Goal: Information Seeking & Learning: Learn about a topic

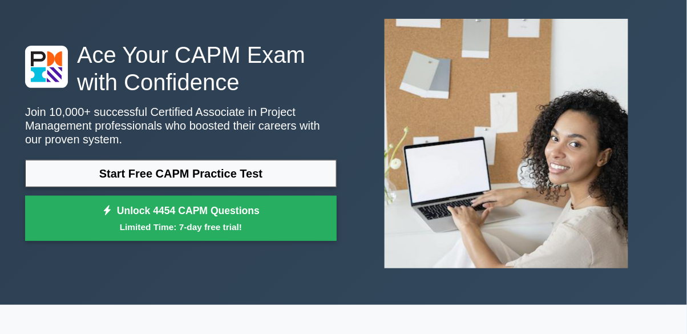
scroll to position [49, 0]
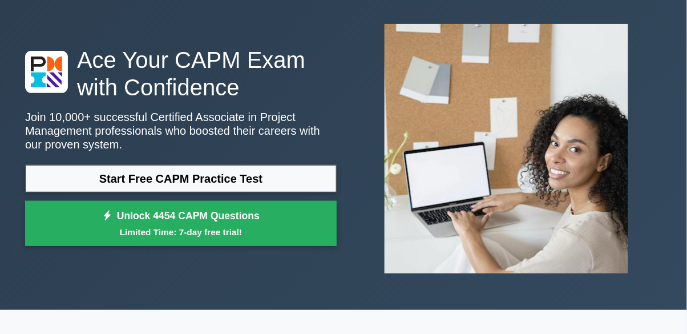
click at [276, 173] on link "Start Free CAPM Practice Test" at bounding box center [180, 178] width 311 height 27
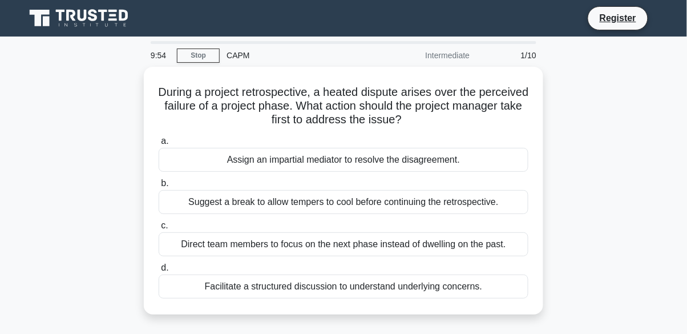
scroll to position [12, 0]
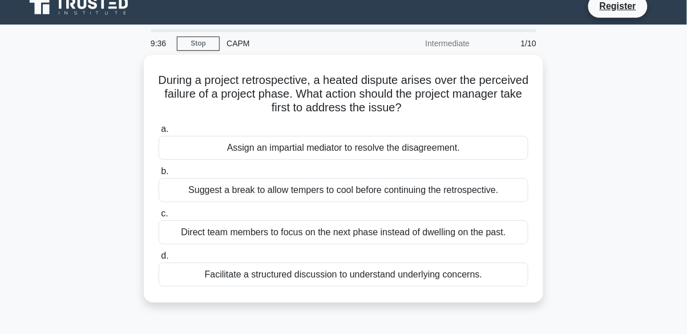
click at [480, 265] on div "Facilitate a structured discussion to understand underlying concerns." at bounding box center [344, 274] width 370 height 24
click at [159, 260] on input "d. Facilitate a structured discussion to understand underlying concerns." at bounding box center [159, 255] width 0 height 7
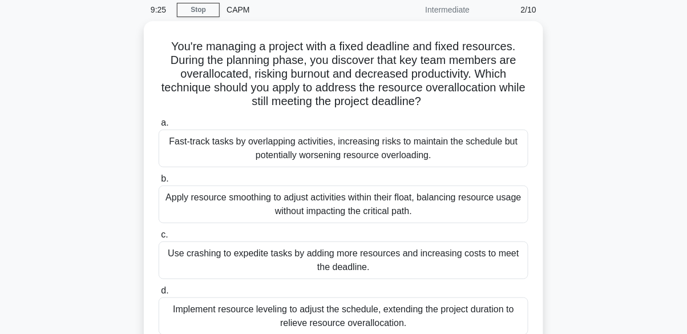
scroll to position [47, 0]
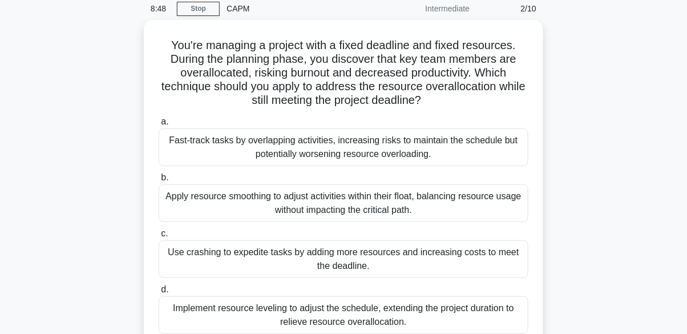
click at [485, 203] on div "Apply resource smoothing to adjust activities within their float, balancing res…" at bounding box center [344, 203] width 370 height 38
click at [159, 181] on input "b. Apply resource smoothing to adjust activities within their float, balancing …" at bounding box center [159, 177] width 0 height 7
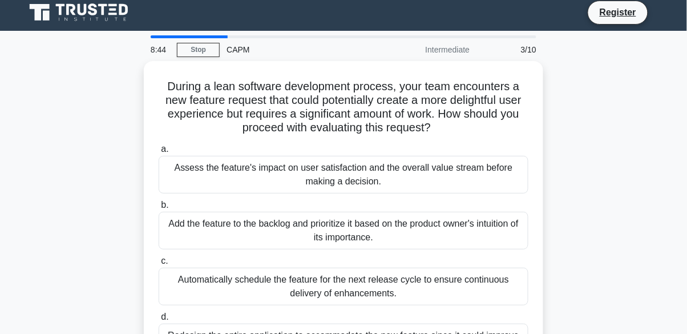
scroll to position [11, 0]
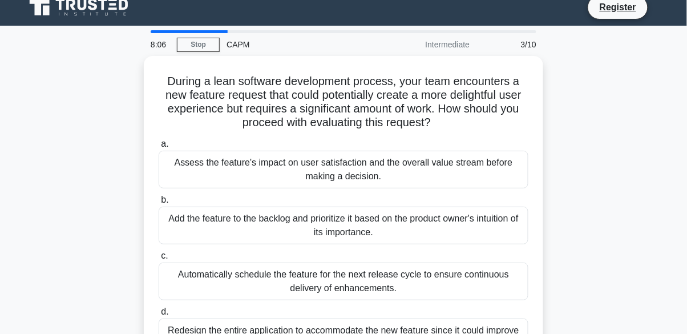
click at [491, 228] on div "Add the feature to the backlog and prioritize it based on the product owner's i…" at bounding box center [344, 226] width 370 height 38
click at [159, 204] on input "b. Add the feature to the backlog and prioritize it based on the product owner'…" at bounding box center [159, 199] width 0 height 7
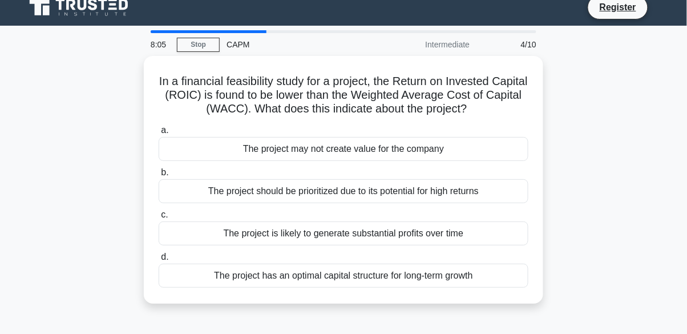
scroll to position [0, 0]
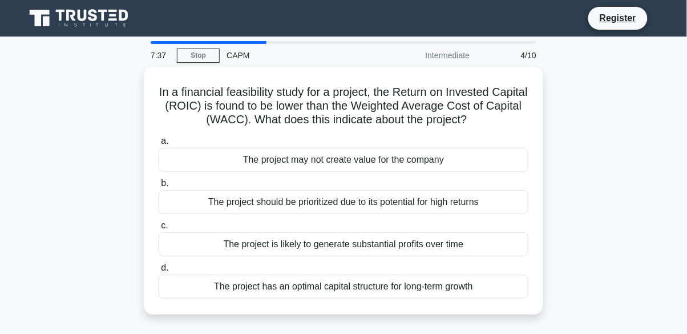
click at [498, 162] on div "The project may not create value for the company" at bounding box center [344, 160] width 370 height 24
click at [159, 145] on input "a. The project may not create value for the company" at bounding box center [159, 140] width 0 height 7
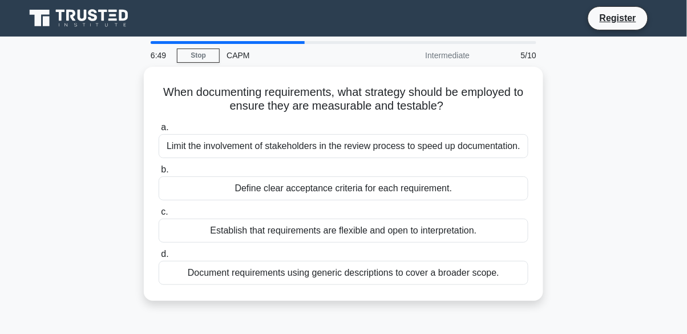
click at [483, 196] on div "Define clear acceptance criteria for each requirement." at bounding box center [344, 188] width 370 height 24
click at [159, 173] on input "b. Define clear acceptance criteria for each requirement." at bounding box center [159, 169] width 0 height 7
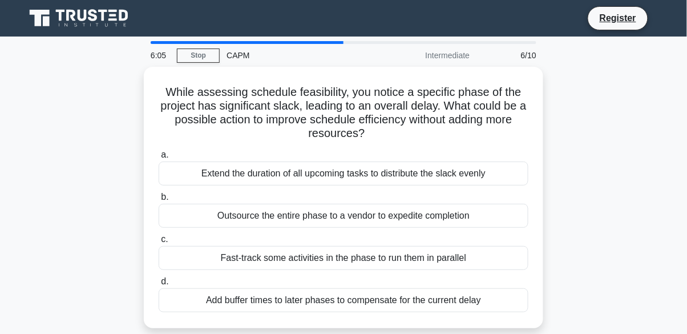
click at [507, 173] on div "Extend the duration of all upcoming tasks to distribute the slack evenly" at bounding box center [344, 173] width 370 height 24
click at [159, 159] on input "a. Extend the duration of all upcoming tasks to distribute the slack evenly" at bounding box center [159, 154] width 0 height 7
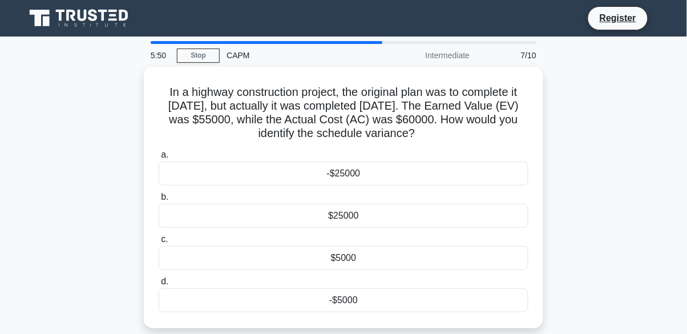
click at [468, 305] on div "-$5000" at bounding box center [344, 300] width 370 height 24
click at [159, 285] on input "d. -$5000" at bounding box center [159, 281] width 0 height 7
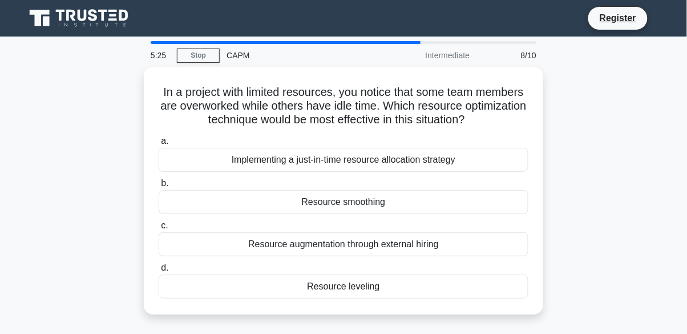
click at [469, 204] on div "Resource smoothing" at bounding box center [344, 202] width 370 height 24
click at [159, 187] on input "b. Resource smoothing" at bounding box center [159, 183] width 0 height 7
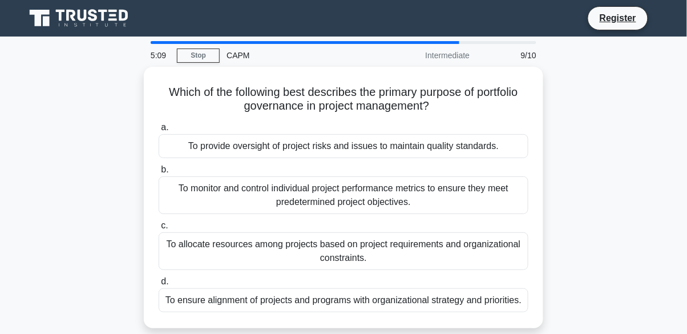
click at [507, 303] on div "To ensure alignment of projects and programs with organizational strategy and p…" at bounding box center [344, 300] width 370 height 24
click at [159, 285] on input "d. To ensure alignment of projects and programs with organizational strategy an…" at bounding box center [159, 281] width 0 height 7
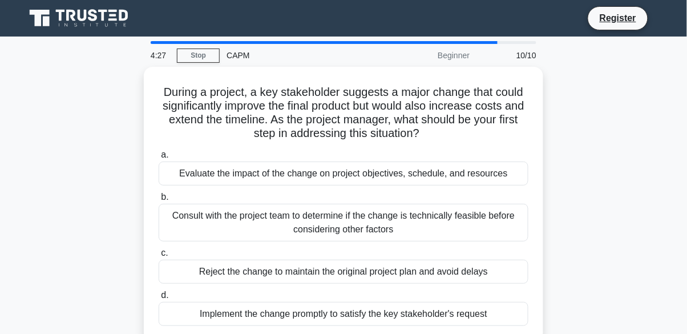
click at [493, 219] on div "Consult with the project team to determine if the change is technically feasibl…" at bounding box center [344, 223] width 370 height 38
click at [159, 201] on input "b. Consult with the project team to determine if the change is technically feas…" at bounding box center [159, 196] width 0 height 7
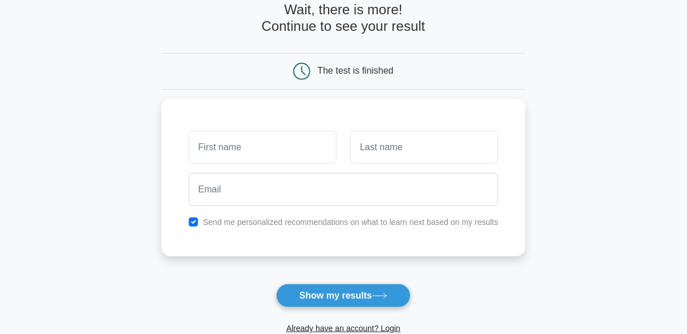
scroll to position [239, 0]
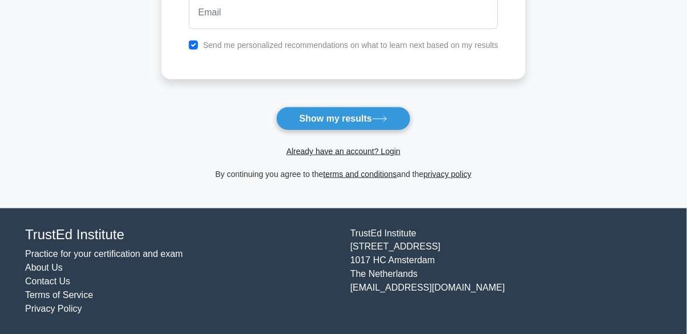
click at [384, 118] on icon at bounding box center [379, 119] width 15 height 6
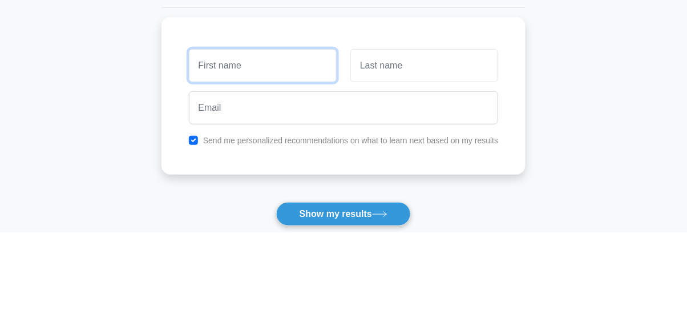
scroll to position [42, 0]
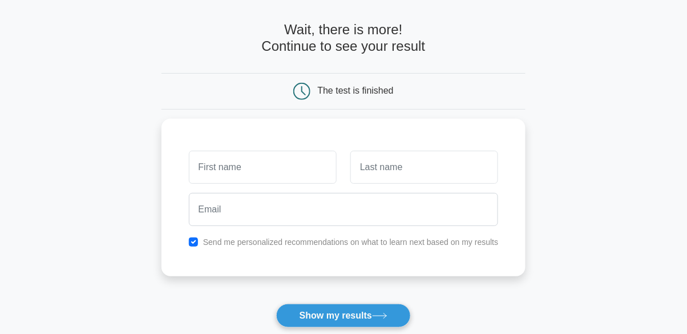
click at [46, 6] on main "Wait, there is more! Continue to see your result The test is finished and the" at bounding box center [343, 199] width 687 height 411
